Goal: Communication & Community: Participate in discussion

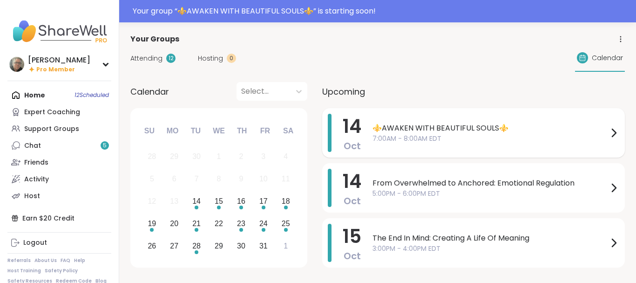
click at [390, 126] on span "⚜️AWAKEN WITH BEAUTIFUL SOULS⚜️" at bounding box center [490, 127] width 236 height 11
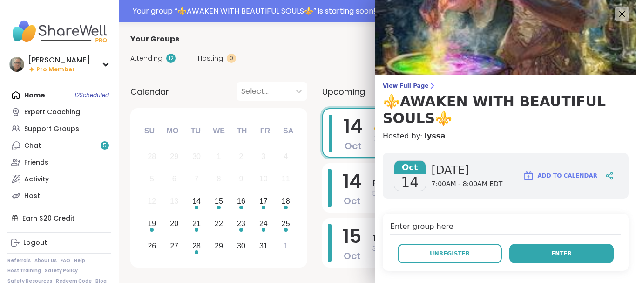
click at [563, 248] on button "Enter" at bounding box center [561, 253] width 104 height 20
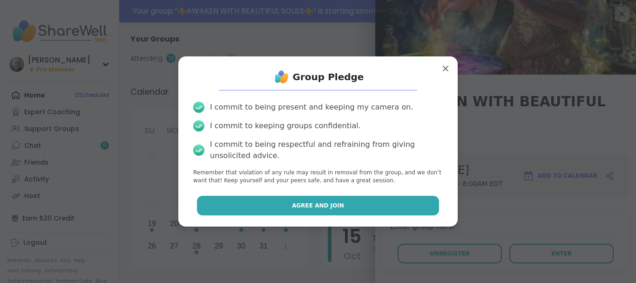
click at [352, 202] on button "Agree and Join" at bounding box center [318, 205] width 242 height 20
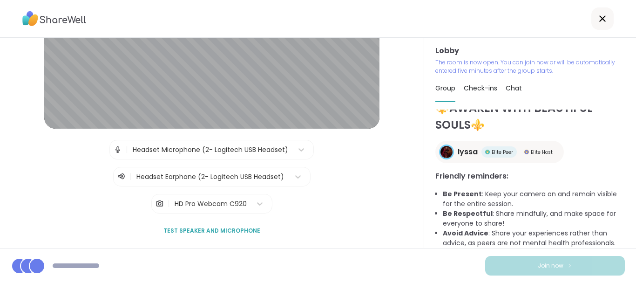
scroll to position [41, 0]
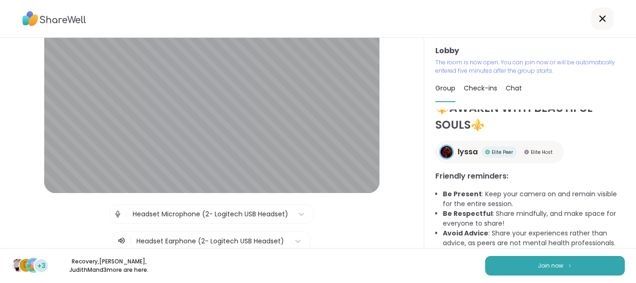
click at [261, 210] on div "Headset Microphone (2- Logitech USB Headset)" at bounding box center [210, 214] width 155 height 10
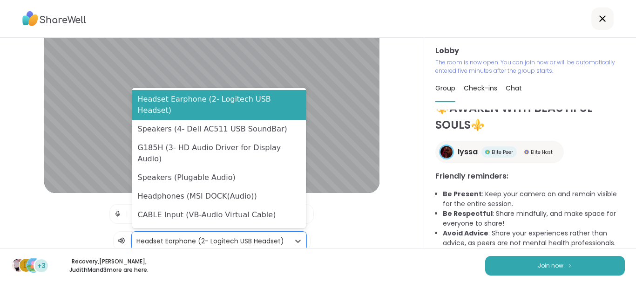
click at [269, 239] on div at bounding box center [210, 241] width 148 height 12
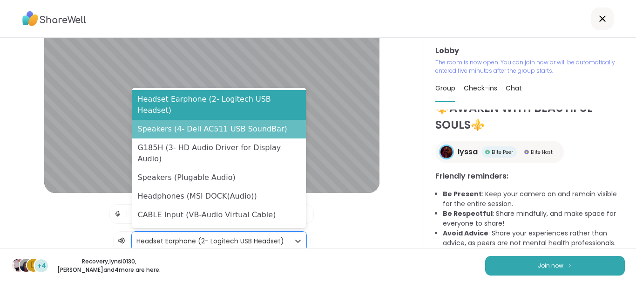
click at [253, 125] on div "Speakers (4- Dell AC511 USB SoundBar)" at bounding box center [219, 129] width 174 height 19
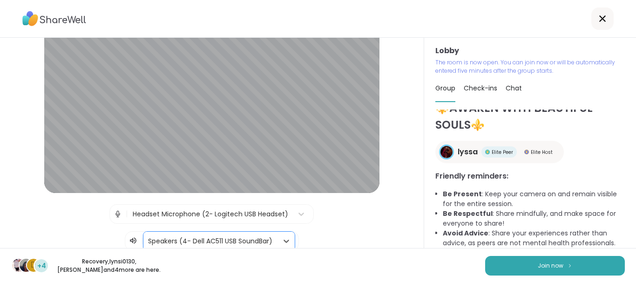
click at [272, 211] on div "Headset Microphone (2- Logitech USB Headset)" at bounding box center [210, 214] width 155 height 10
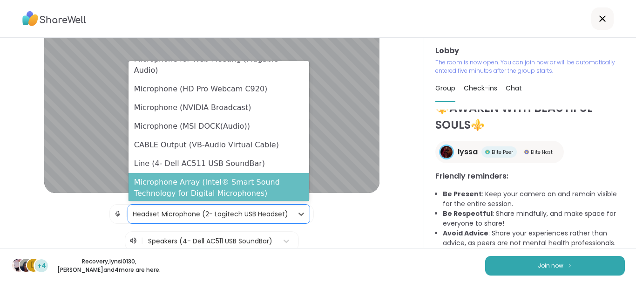
scroll to position [0, 0]
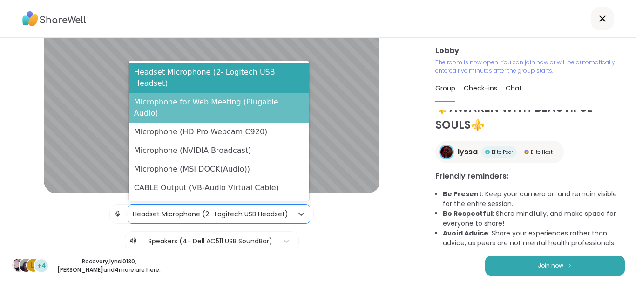
click at [263, 94] on div "Microphone for Web Meeting (Plugable Audio)" at bounding box center [218, 108] width 181 height 30
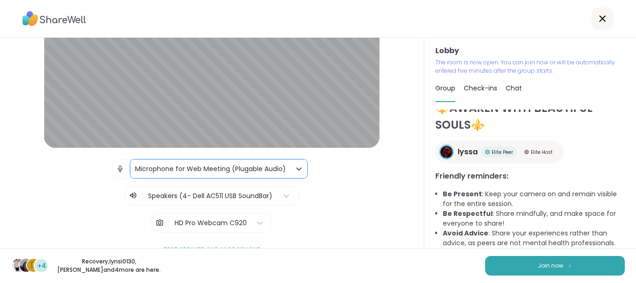
scroll to position [105, 0]
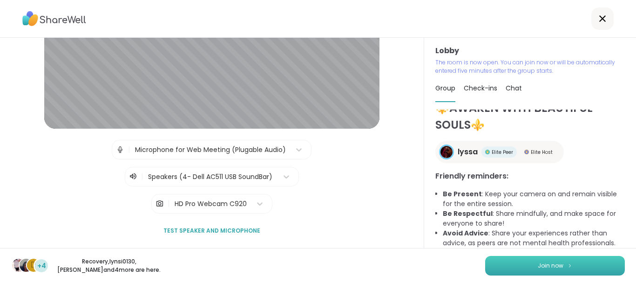
click at [527, 263] on button "Join now" at bounding box center [555, 266] width 140 height 20
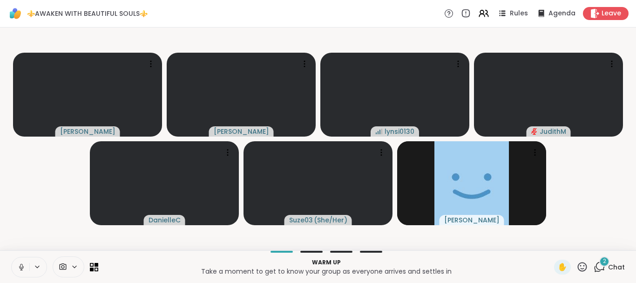
click at [74, 265] on icon at bounding box center [74, 267] width 7 height 8
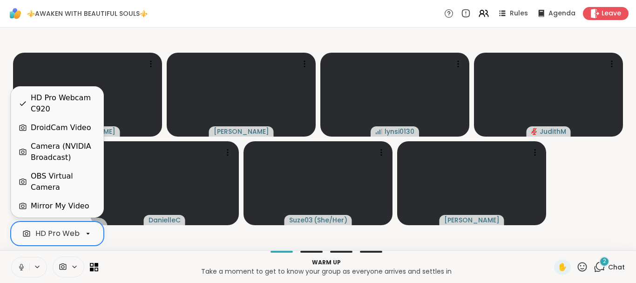
click at [89, 236] on icon at bounding box center [88, 233] width 8 height 8
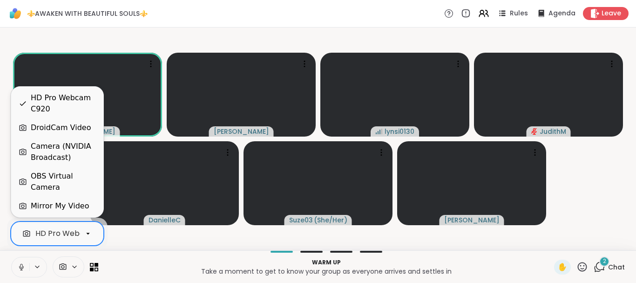
click at [65, 157] on div "Camera (NVIDIA Broadcast)" at bounding box center [63, 152] width 65 height 22
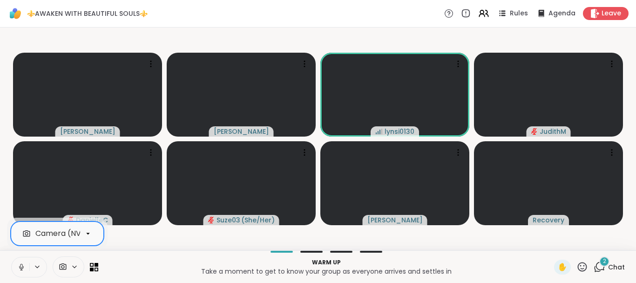
click at [599, 266] on icon at bounding box center [599, 267] width 12 height 12
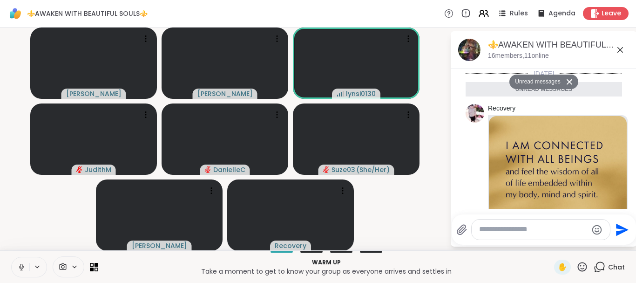
scroll to position [348, 0]
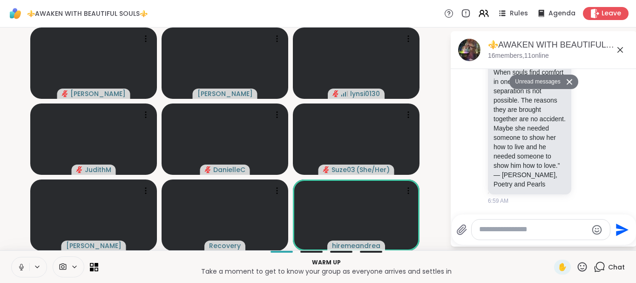
click at [20, 267] on icon at bounding box center [21, 267] width 8 height 8
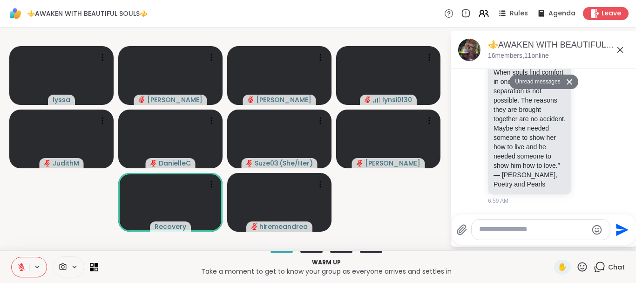
click at [22, 265] on icon at bounding box center [21, 265] width 3 height 4
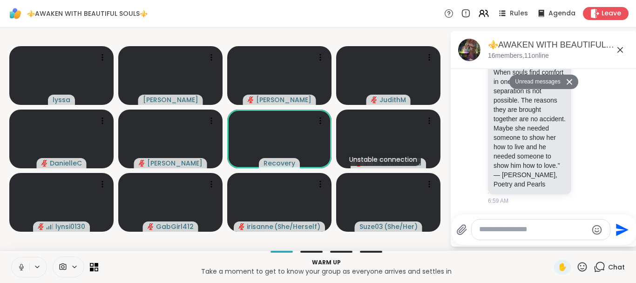
scroll to position [375, 0]
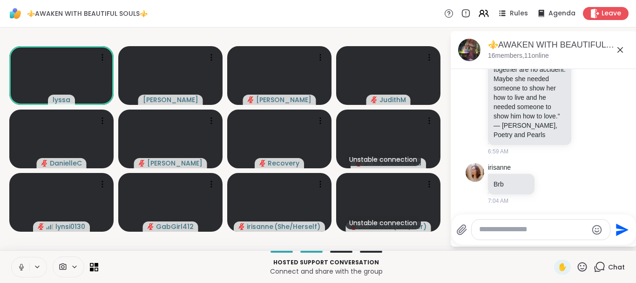
click at [20, 268] on icon at bounding box center [21, 267] width 8 height 8
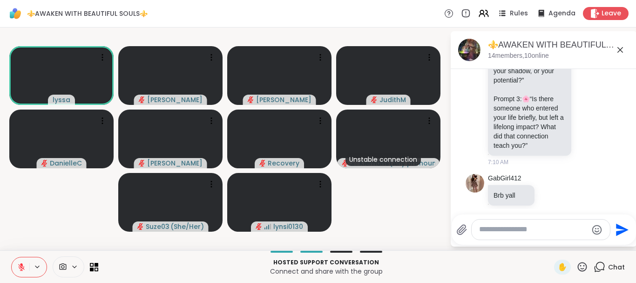
scroll to position [741, 0]
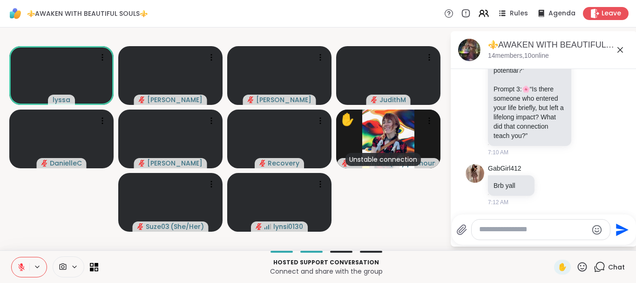
click at [580, 268] on icon at bounding box center [582, 267] width 12 height 12
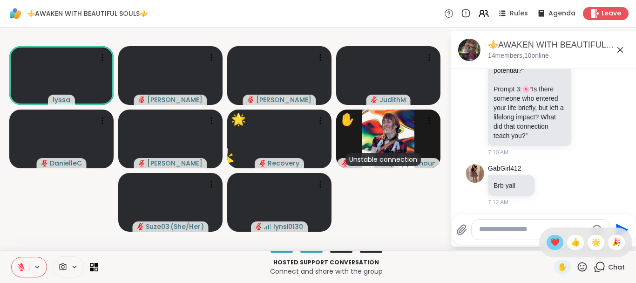
click at [558, 245] on div "❤️" at bounding box center [554, 242] width 17 height 15
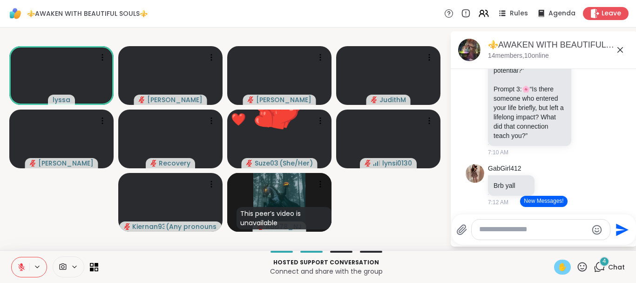
click at [559, 266] on span "✋" at bounding box center [562, 266] width 9 height 11
click at [563, 269] on span "✋" at bounding box center [562, 266] width 9 height 11
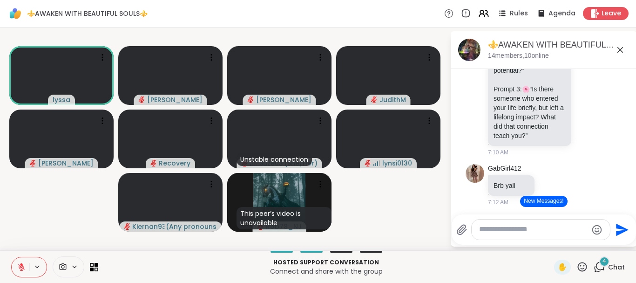
click at [16, 263] on button at bounding box center [21, 267] width 18 height 20
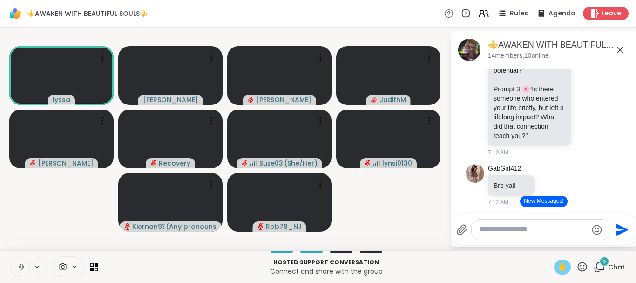
click at [561, 265] on span "✋" at bounding box center [562, 266] width 9 height 11
click at [559, 266] on span "✋" at bounding box center [562, 266] width 9 height 11
click at [93, 268] on icon at bounding box center [92, 269] width 4 height 4
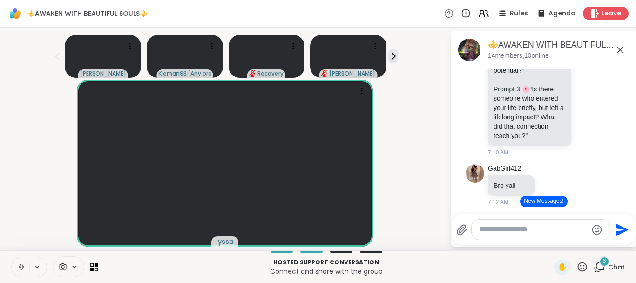
click at [89, 267] on div at bounding box center [54, 266] width 87 height 21
click at [95, 263] on icon at bounding box center [96, 264] width 4 height 4
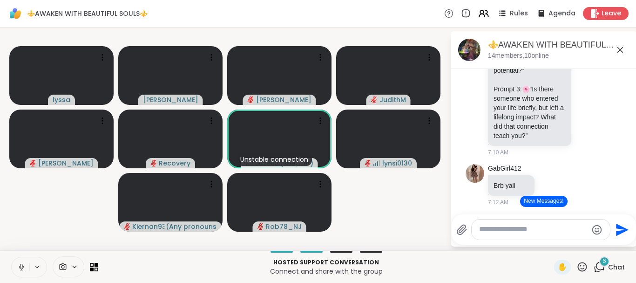
click at [19, 263] on icon at bounding box center [21, 267] width 8 height 8
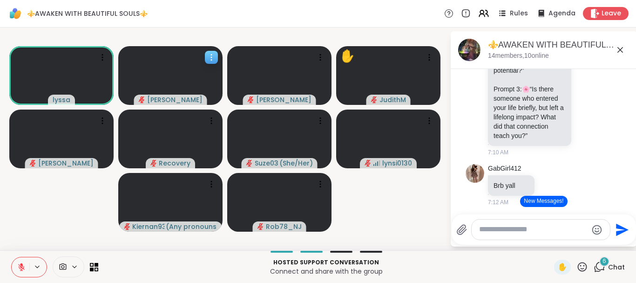
click at [145, 102] on icon "audio-muted" at bounding box center [142, 99] width 7 height 7
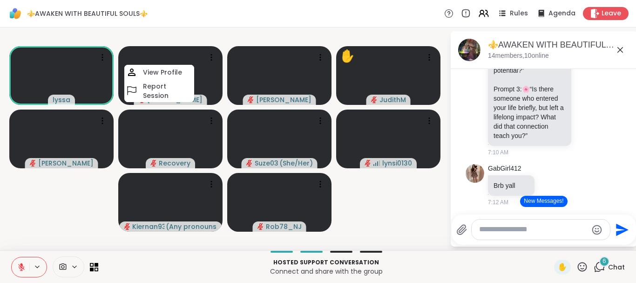
click at [20, 263] on icon at bounding box center [21, 265] width 3 height 4
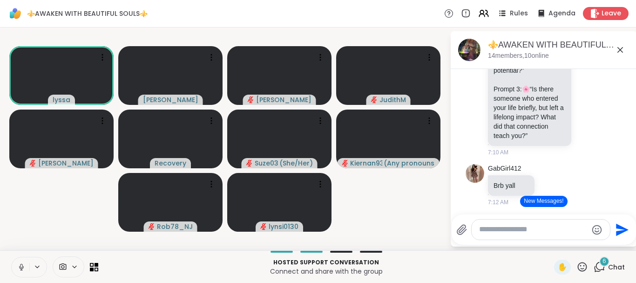
click at [19, 266] on icon at bounding box center [21, 267] width 8 height 8
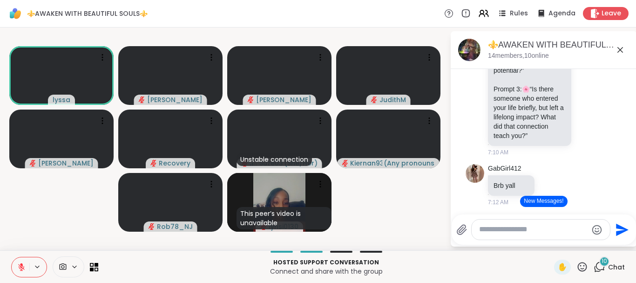
click at [580, 266] on icon at bounding box center [582, 267] width 12 height 12
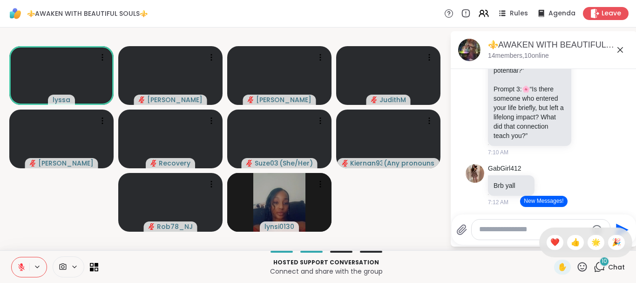
click at [22, 269] on icon at bounding box center [21, 267] width 8 height 8
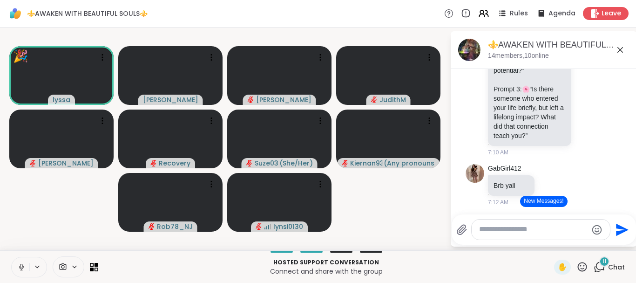
click at [18, 267] on icon at bounding box center [21, 267] width 8 height 8
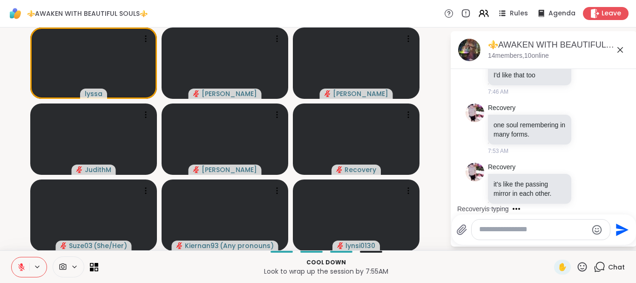
scroll to position [2384, 0]
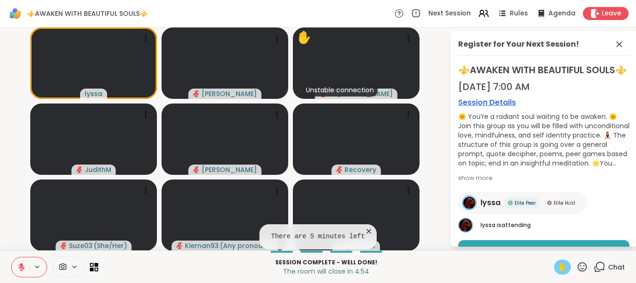
click at [559, 269] on span "✋" at bounding box center [562, 266] width 9 height 11
click at [563, 269] on span "✋" at bounding box center [562, 266] width 9 height 11
click at [578, 269] on icon at bounding box center [582, 267] width 12 height 12
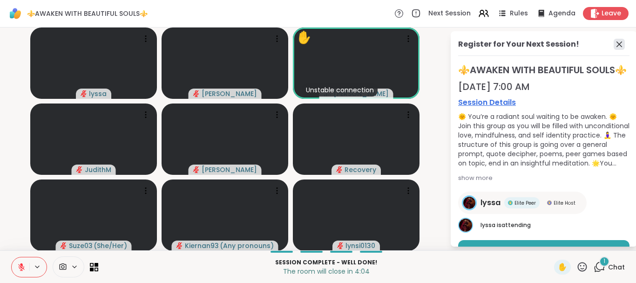
click at [623, 45] on icon at bounding box center [618, 44] width 11 height 11
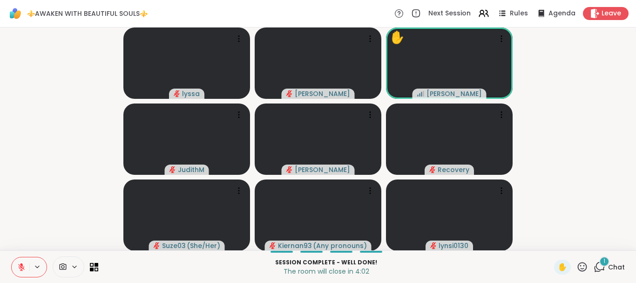
click at [605, 268] on icon at bounding box center [599, 267] width 12 height 12
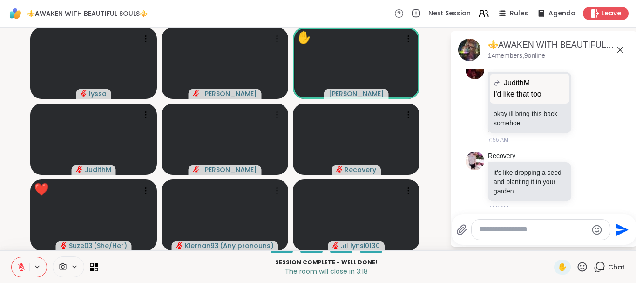
scroll to position [2731, 0]
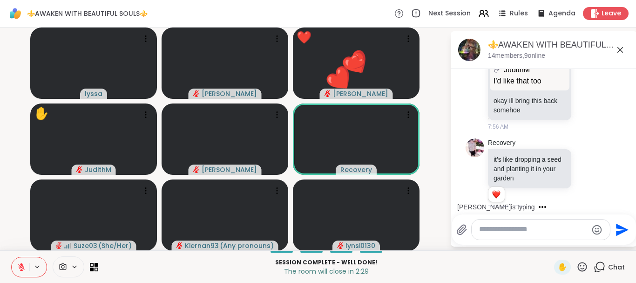
click at [582, 268] on icon at bounding box center [582, 266] width 9 height 9
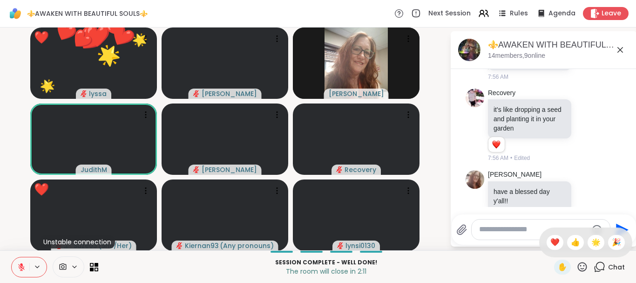
scroll to position [2794, 0]
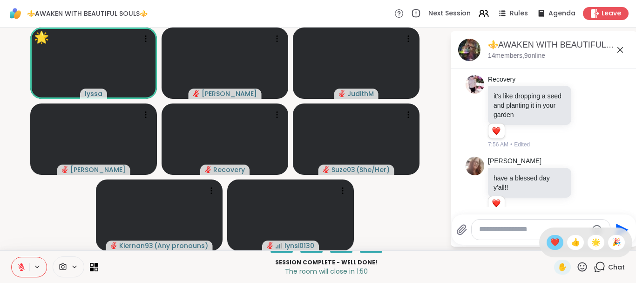
click at [555, 241] on span "❤️" at bounding box center [554, 241] width 9 height 11
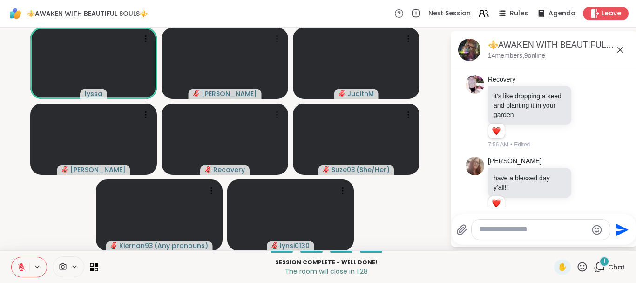
scroll to position [2844, 0]
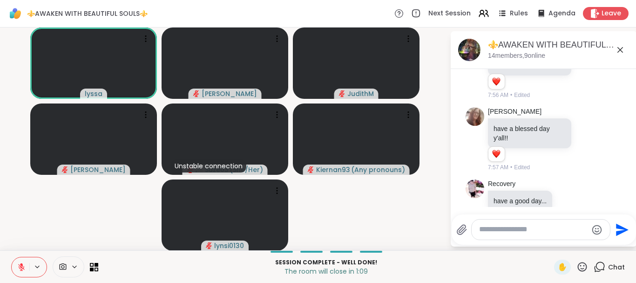
click at [518, 233] on textarea "Type your message" at bounding box center [533, 229] width 108 height 10
type textarea "*********"
click at [575, 267] on div "✋" at bounding box center [571, 266] width 34 height 15
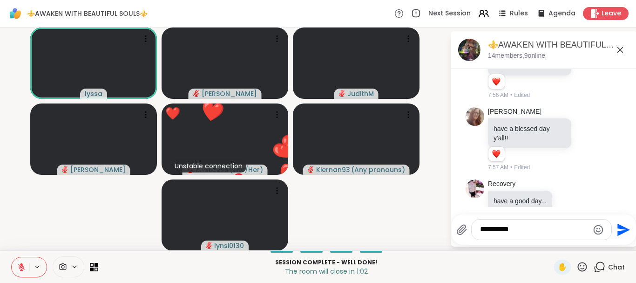
click at [579, 266] on icon at bounding box center [582, 267] width 12 height 12
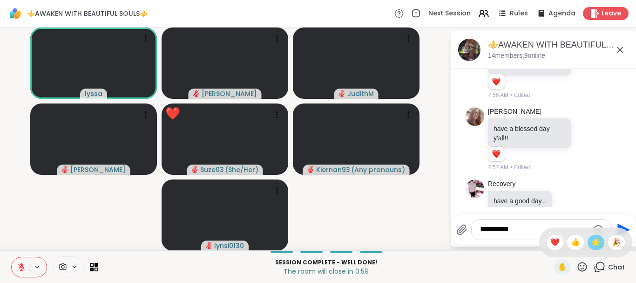
click at [592, 246] on span "🌟" at bounding box center [595, 241] width 9 height 11
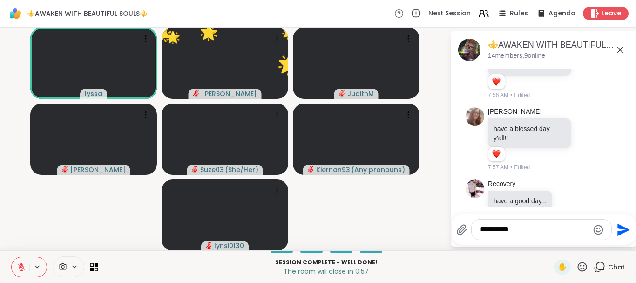
click at [597, 228] on icon "Emoji picker" at bounding box center [597, 229] width 11 height 11
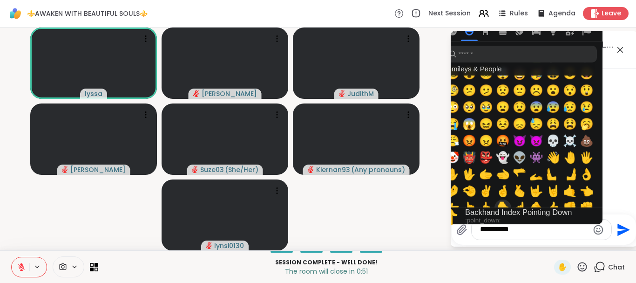
scroll to position [190, 0]
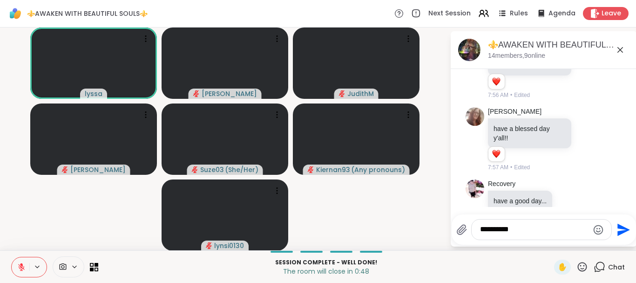
click at [624, 227] on icon "Send" at bounding box center [623, 229] width 13 height 13
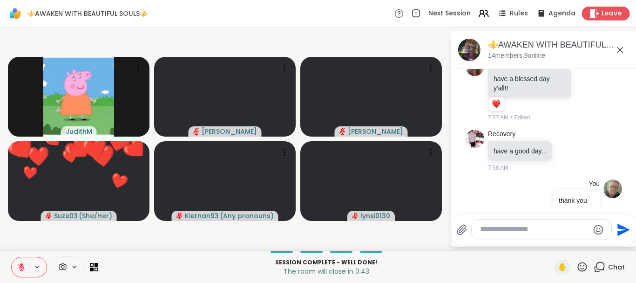
click at [609, 10] on span "Leave" at bounding box center [611, 14] width 20 height 10
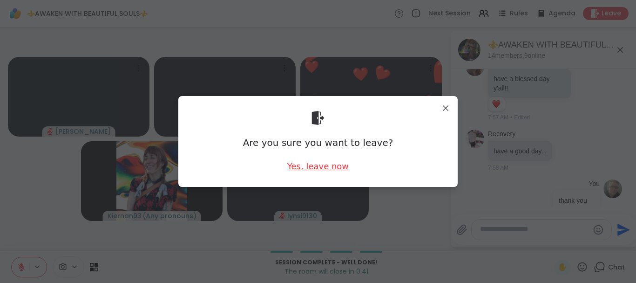
click at [342, 165] on div "Yes, leave now" at bounding box center [317, 166] width 61 height 12
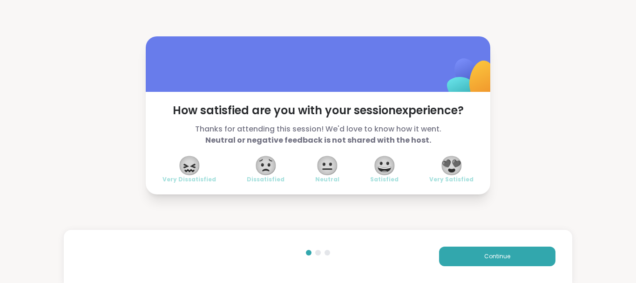
click at [455, 159] on span "😍" at bounding box center [451, 165] width 23 height 17
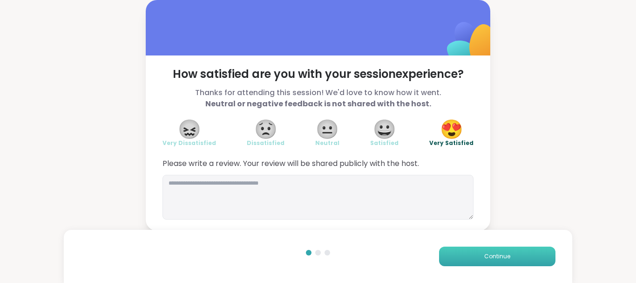
click at [483, 256] on button "Continue" at bounding box center [497, 256] width 116 height 20
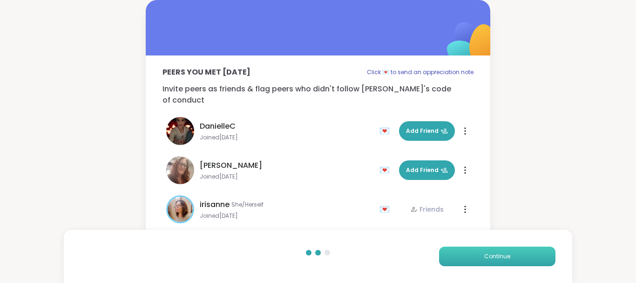
click at [492, 254] on span "Continue" at bounding box center [497, 256] width 26 height 8
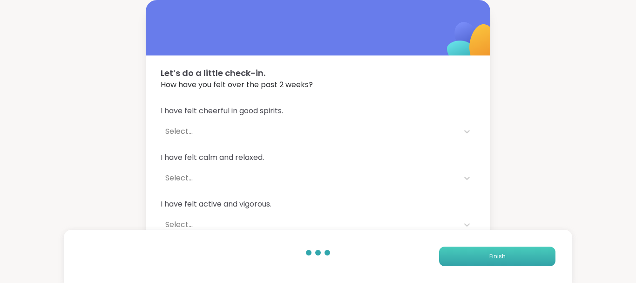
click at [492, 254] on span "Finish" at bounding box center [497, 256] width 16 height 8
